Goal: Register for event/course

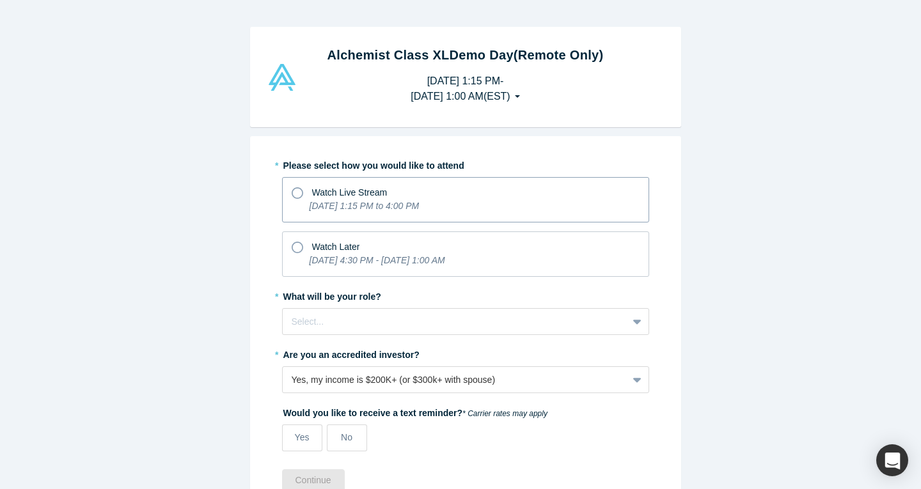
click at [421, 189] on div "Watch Live Stream" at bounding box center [466, 190] width 348 height 17
click at [0, 0] on input "Watch Live Stream [DATE] 1:15 PM to 4:00 PM" at bounding box center [0, 0] width 0 height 0
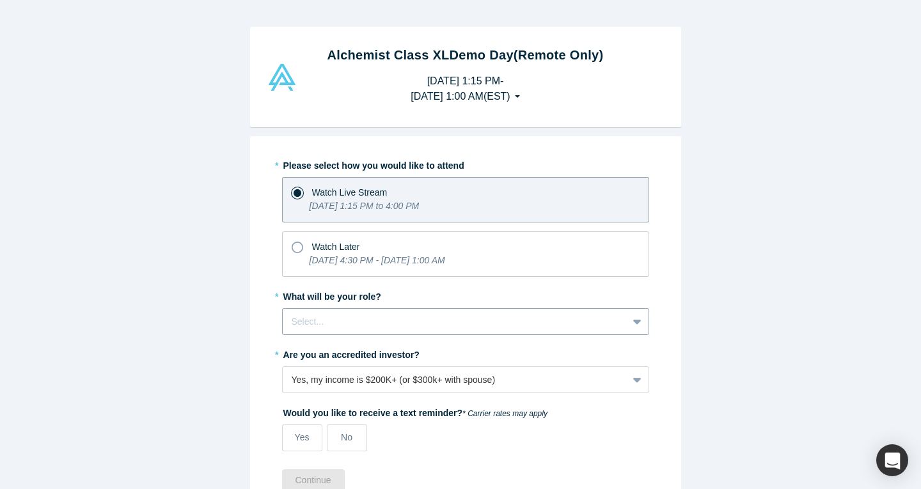
click at [494, 323] on div at bounding box center [455, 322] width 327 height 16
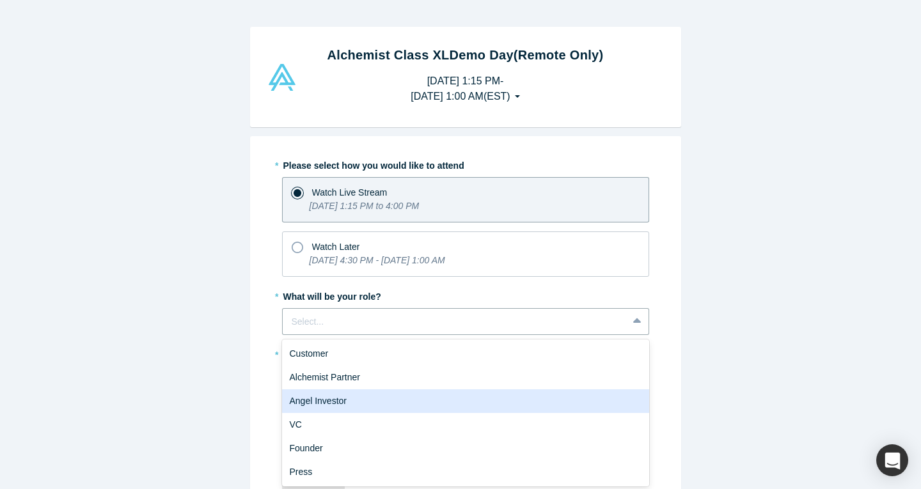
click at [477, 396] on div "Angel Investor" at bounding box center [465, 402] width 367 height 24
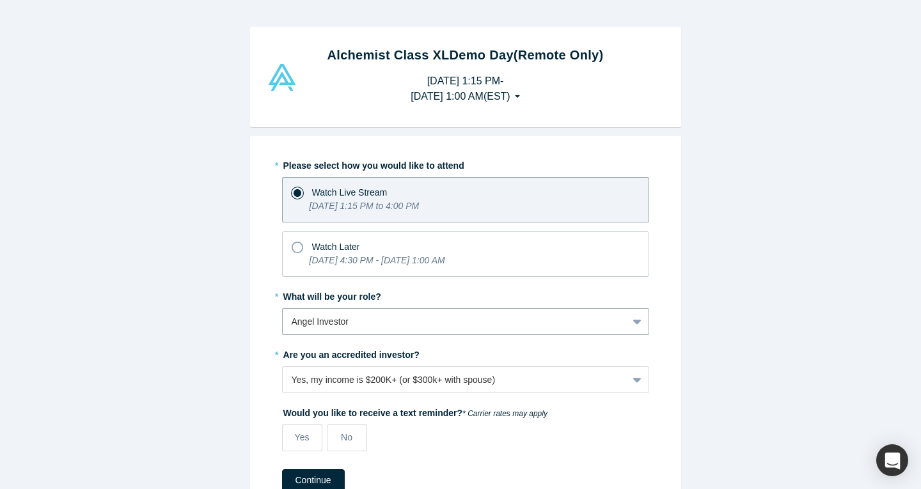
click at [741, 348] on div "Alchemist Class XL Demo Day (Remote Only) [DATE] 1:15 PM - [DATE] 1:00 AM ( EST…" at bounding box center [465, 249] width 931 height 499
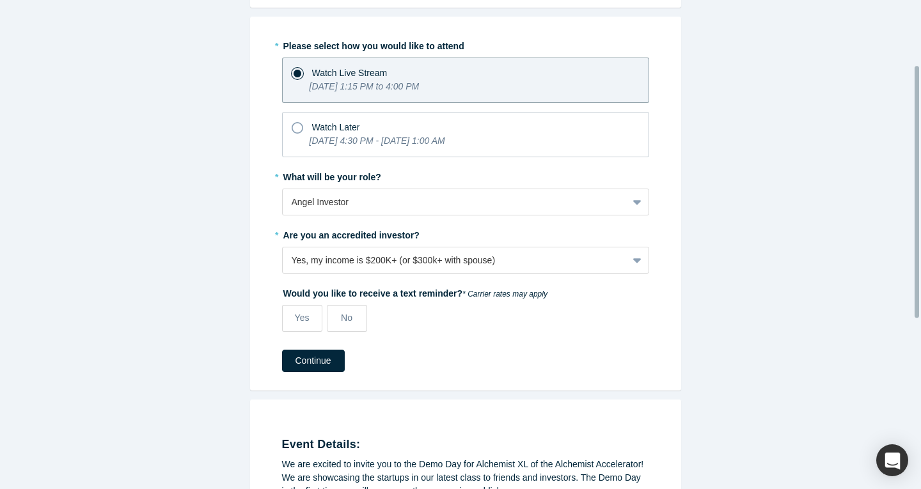
scroll to position [192, 0]
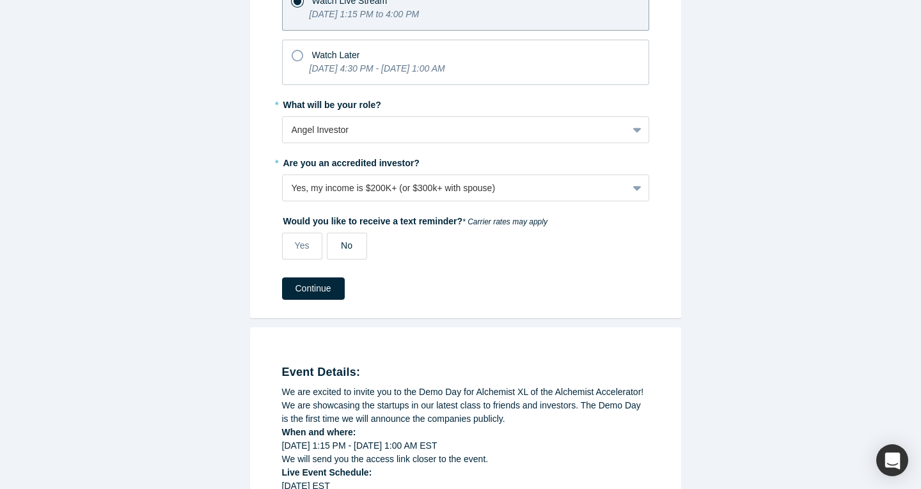
click at [341, 247] on span "No" at bounding box center [347, 246] width 12 height 10
click at [0, 0] on input "No" at bounding box center [0, 0] width 0 height 0
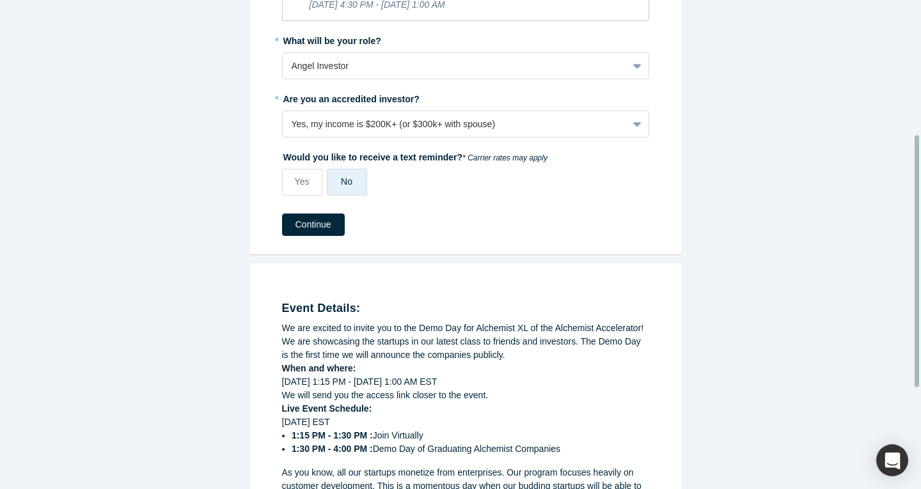
scroll to position [320, 0]
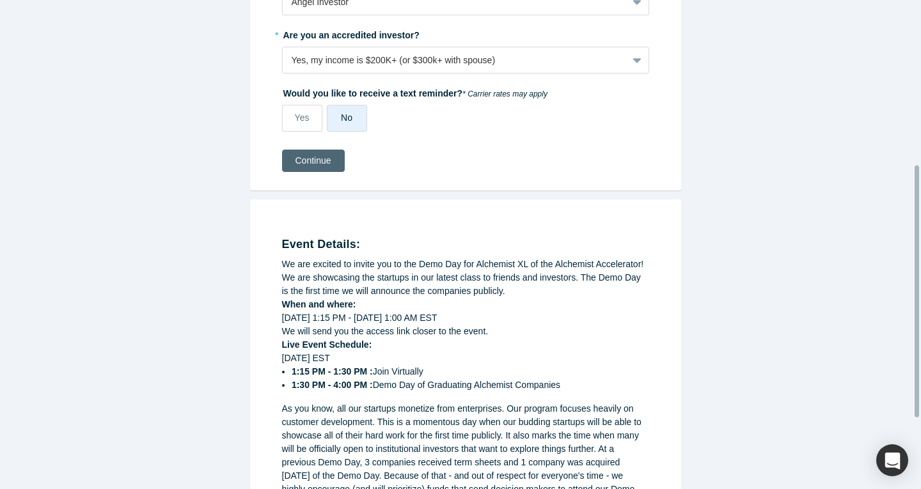
click at [332, 162] on button "Continue" at bounding box center [313, 161] width 63 height 22
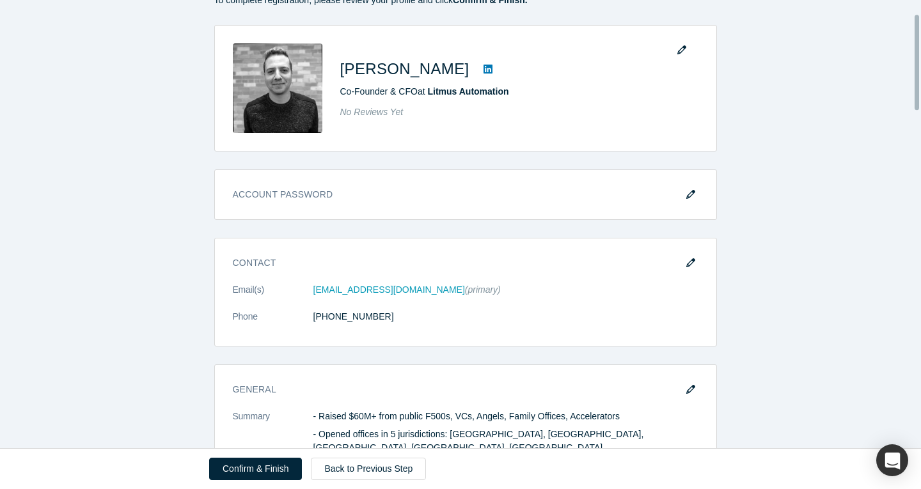
scroll to position [64, 0]
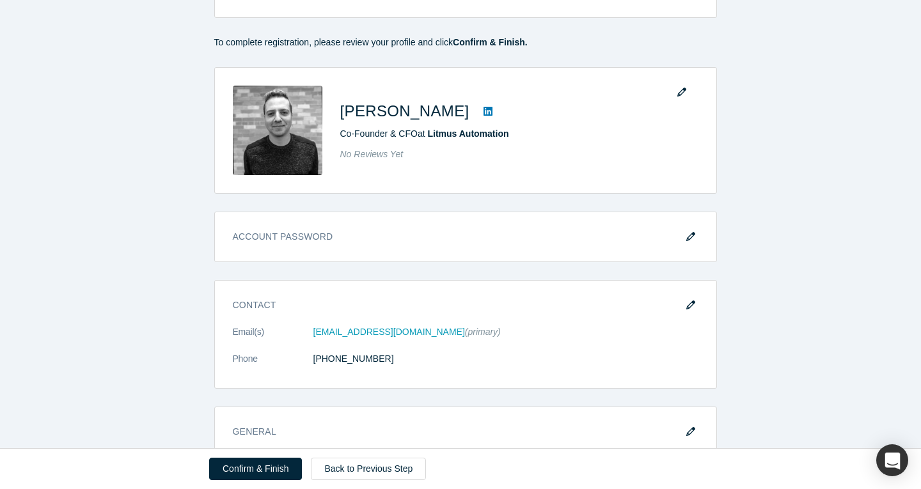
click at [273, 467] on button "Confirm & Finish" at bounding box center [255, 469] width 93 height 22
